Goal: Check status: Check status

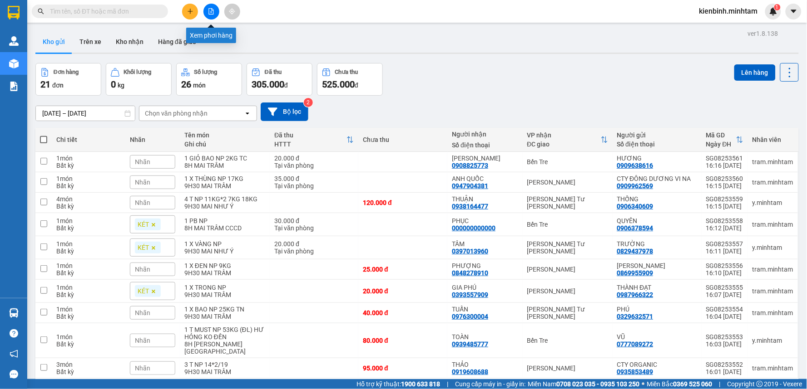
click at [211, 14] on icon "file-add" at bounding box center [211, 11] width 5 height 6
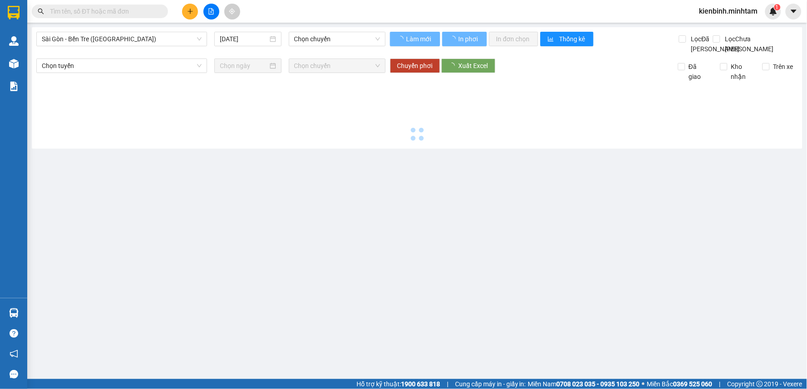
click at [111, 38] on span "Sài Gòn - Bến Tre (CN)" at bounding box center [122, 39] width 160 height 14
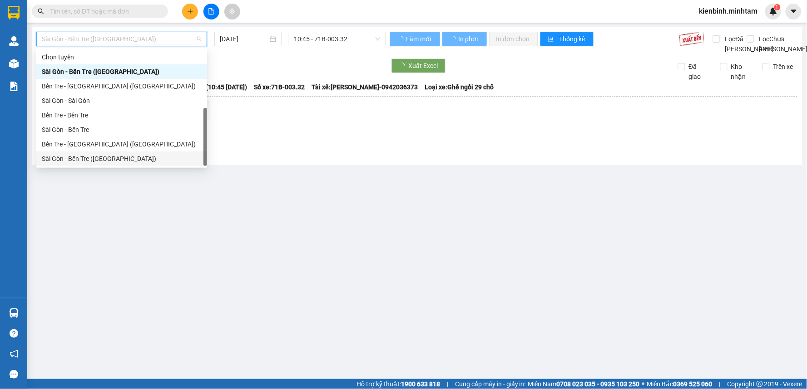
scroll to position [15, 0]
